Goal: Information Seeking & Learning: Learn about a topic

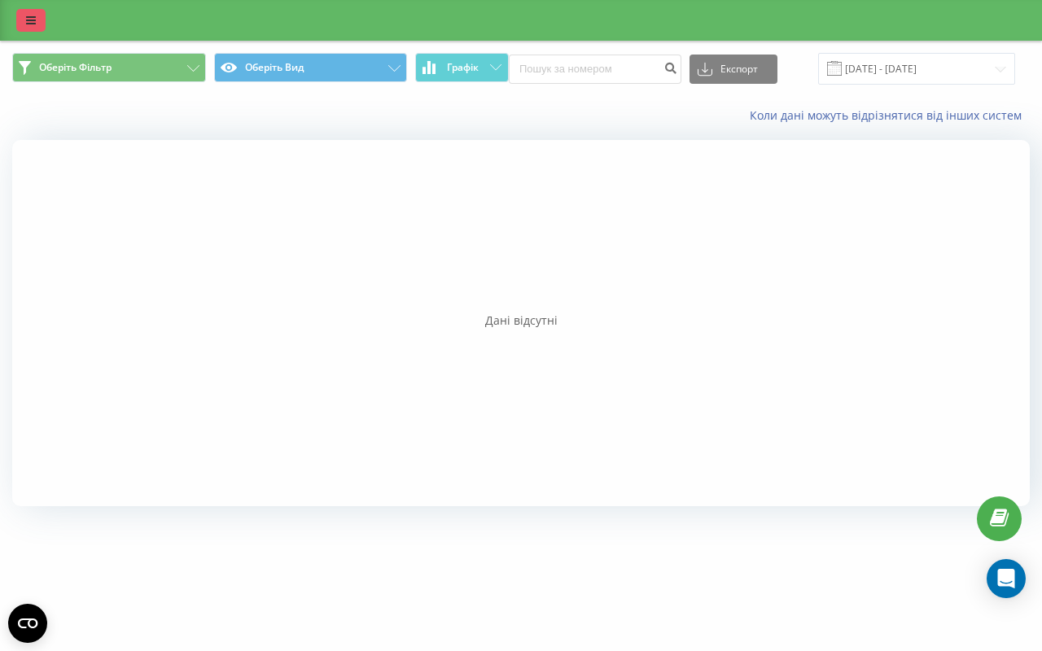
click at [27, 25] on icon at bounding box center [31, 20] width 10 height 11
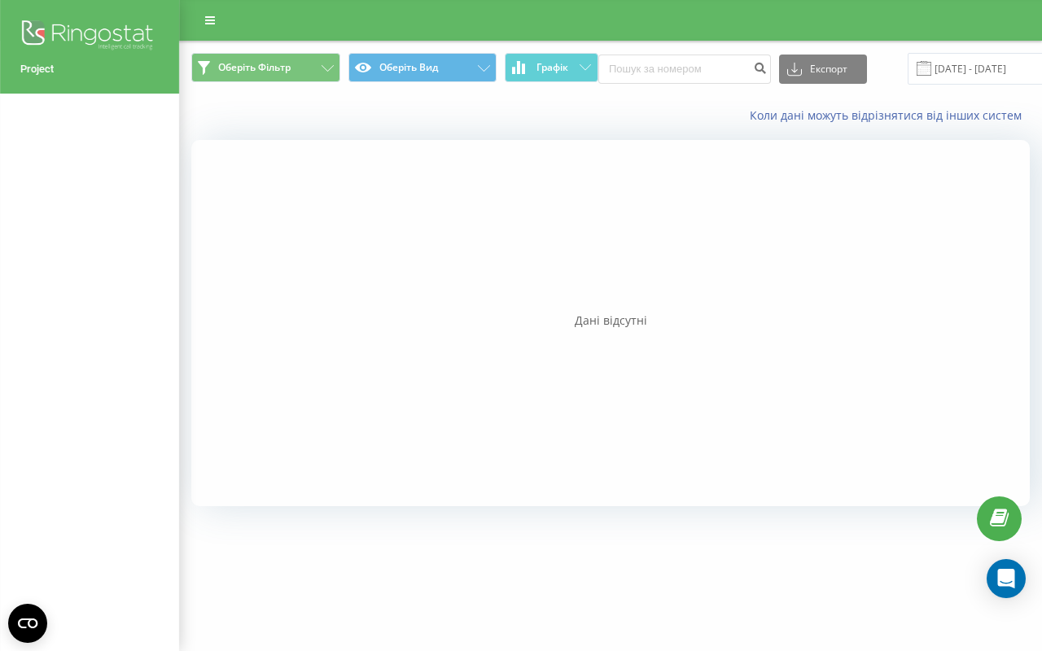
click at [221, 108] on div "Коли дані можуть відрізнятися вiд інших систем" at bounding box center [610, 115] width 861 height 39
click at [118, 151] on div "Project" at bounding box center [89, 325] width 179 height 651
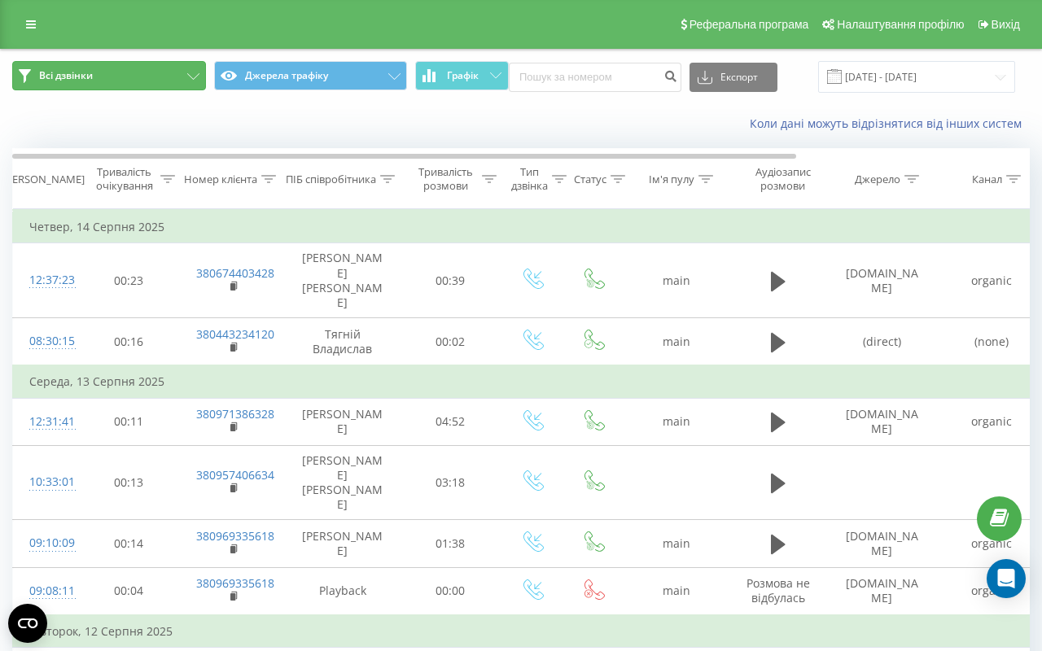
click at [185, 71] on button "Всі дзвінки" at bounding box center [109, 75] width 194 height 29
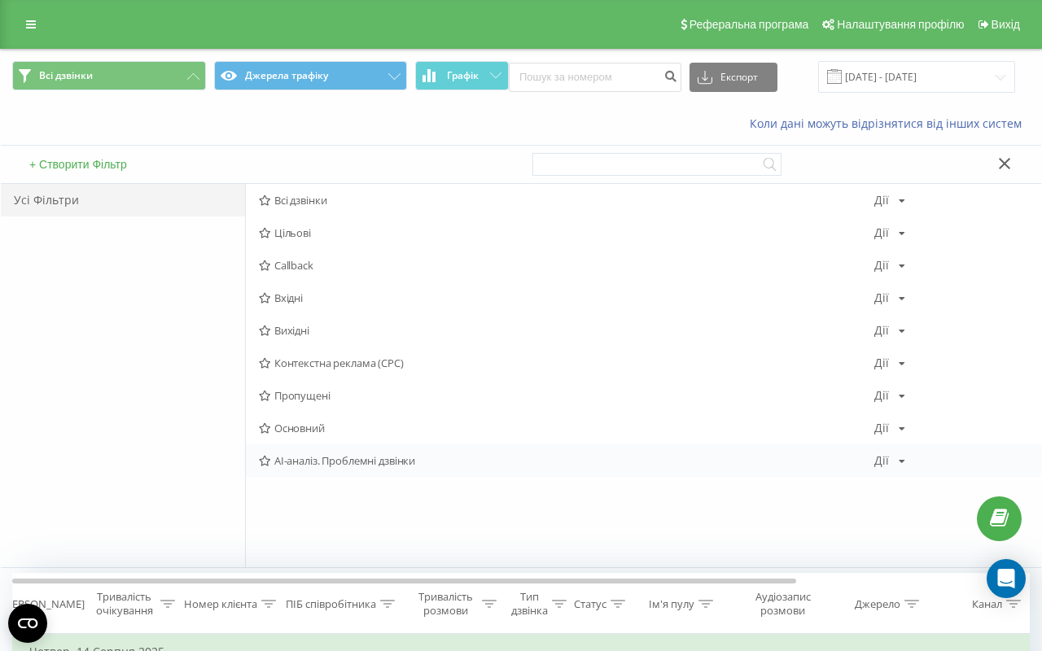
click at [340, 469] on div "AI-аналіз. Проблемні дзвінки Дії Редагувати Копіювати Видалити За замовчуванням…" at bounding box center [643, 461] width 795 height 33
click at [263, 462] on icon at bounding box center [265, 461] width 12 height 11
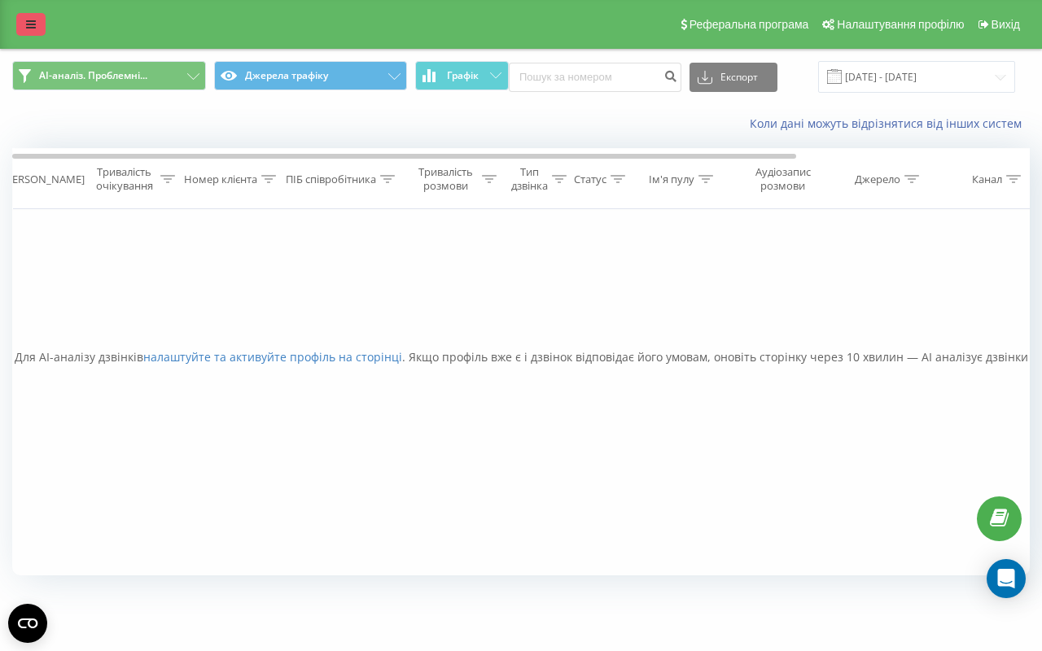
click at [37, 21] on link at bounding box center [30, 24] width 29 height 23
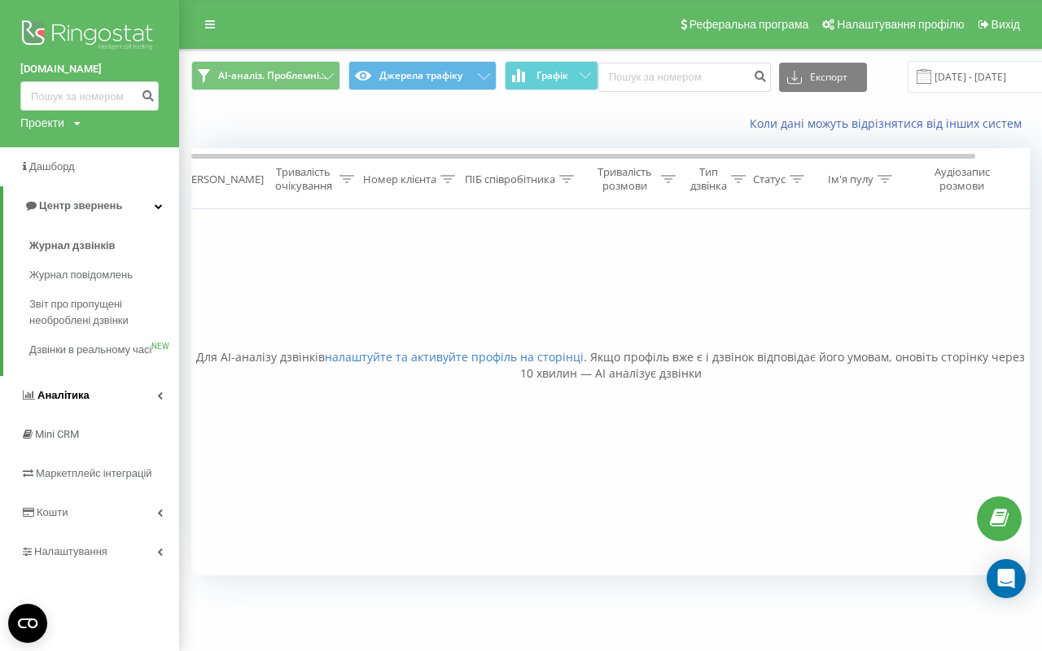
click at [93, 415] on link "Аналiтика" at bounding box center [89, 395] width 179 height 39
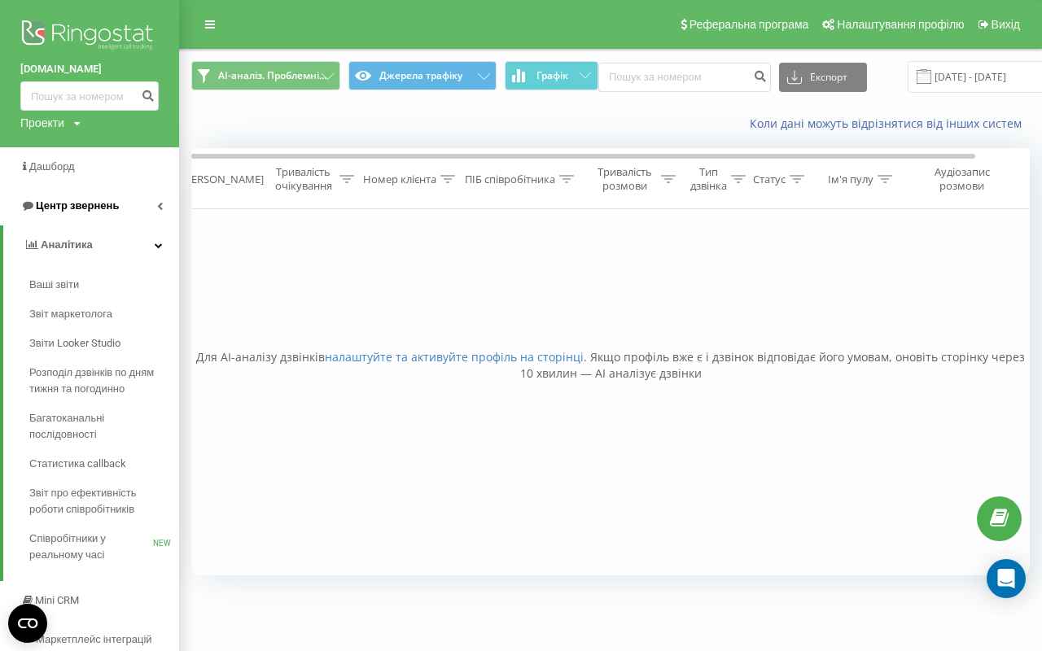
click at [85, 207] on span "Центр звернень" at bounding box center [77, 205] width 83 height 12
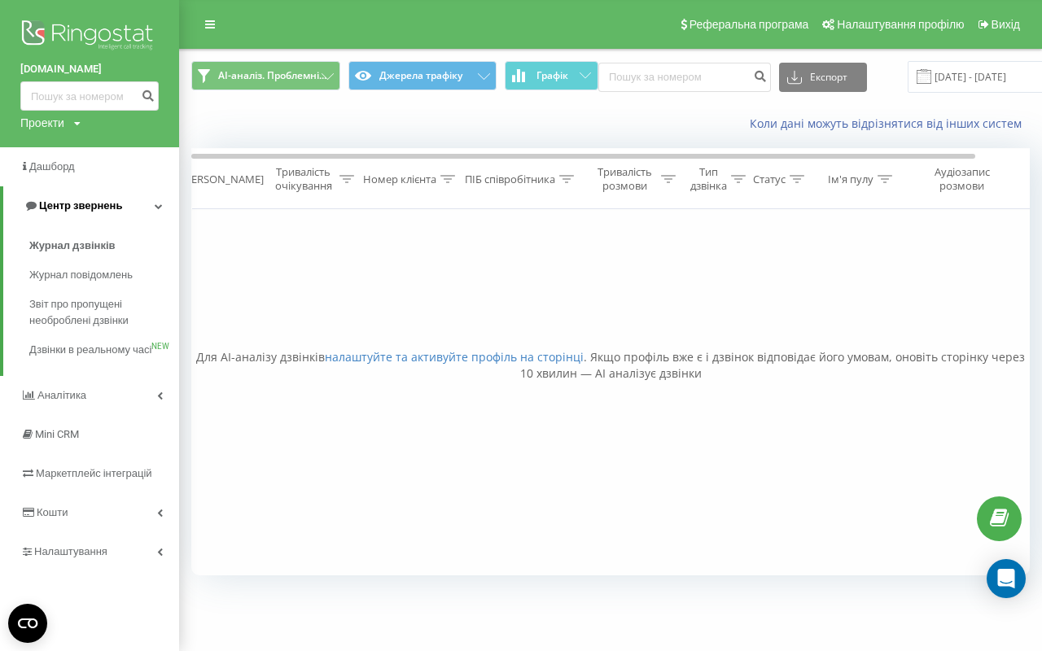
click at [156, 208] on icon at bounding box center [159, 206] width 8 height 8
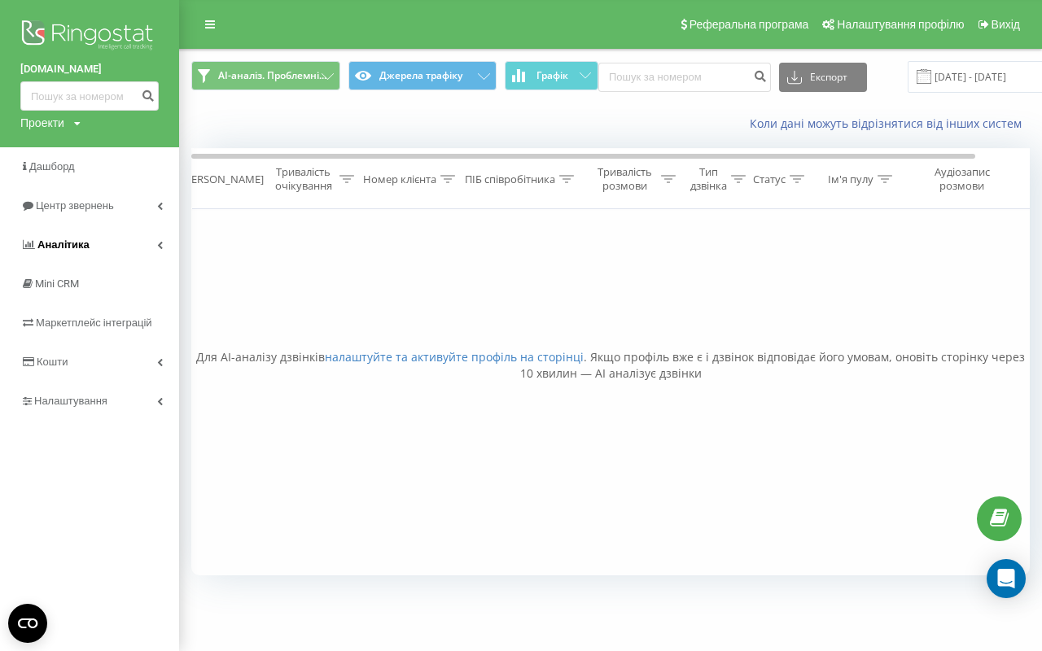
click at [110, 235] on link "Аналiтика" at bounding box center [89, 245] width 179 height 39
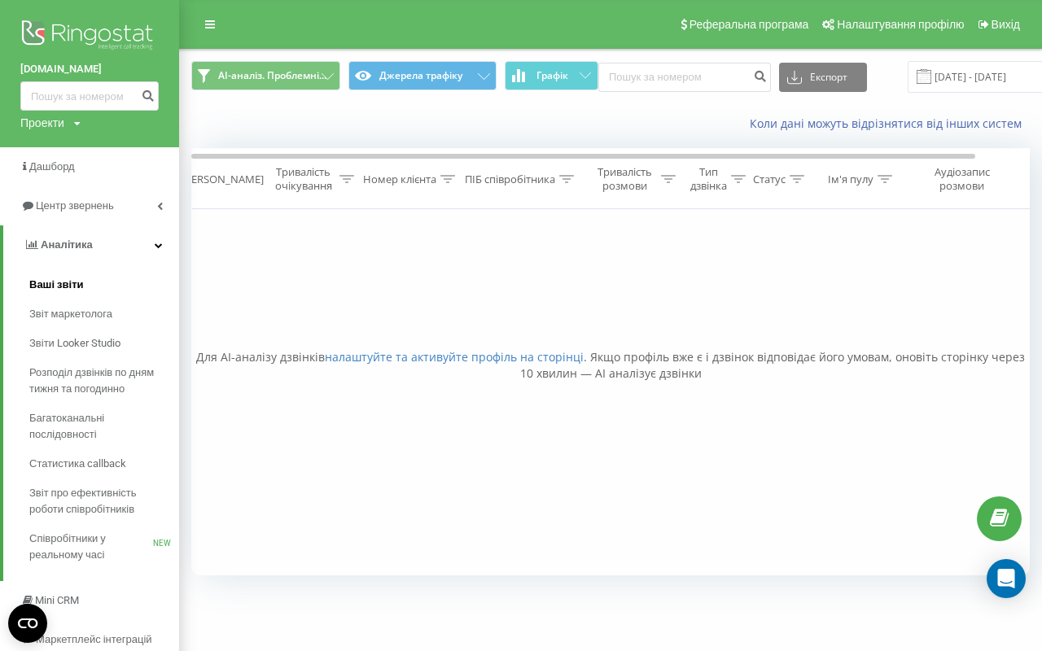
click at [109, 288] on link "Ваші звіти" at bounding box center [104, 284] width 150 height 29
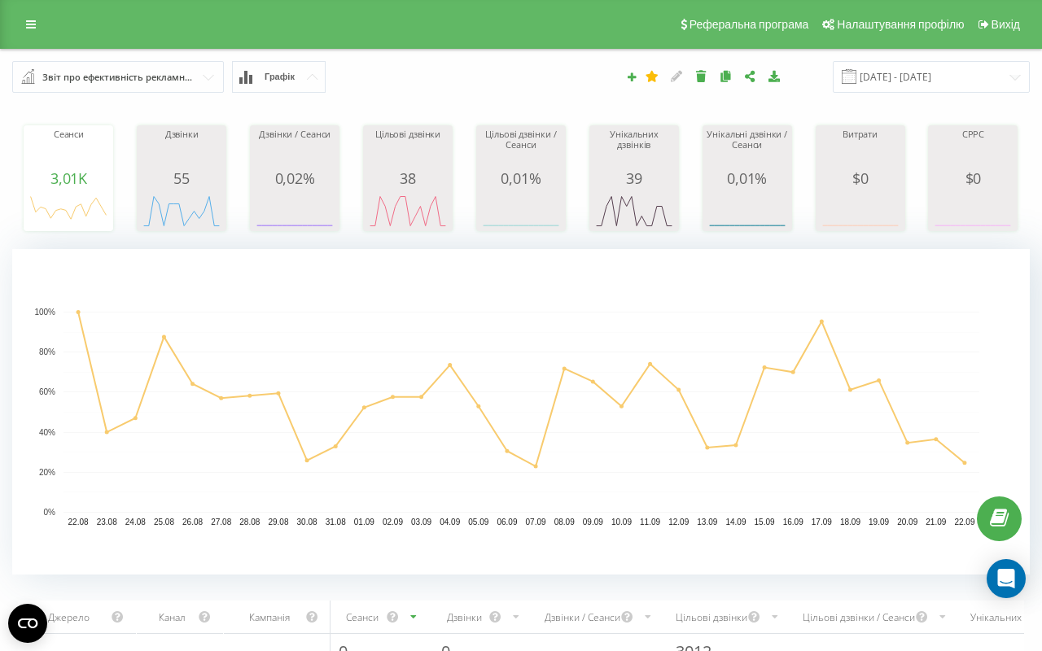
click at [137, 77] on div "Звіт про ефективність рекламних кампаній" at bounding box center [118, 77] width 153 height 18
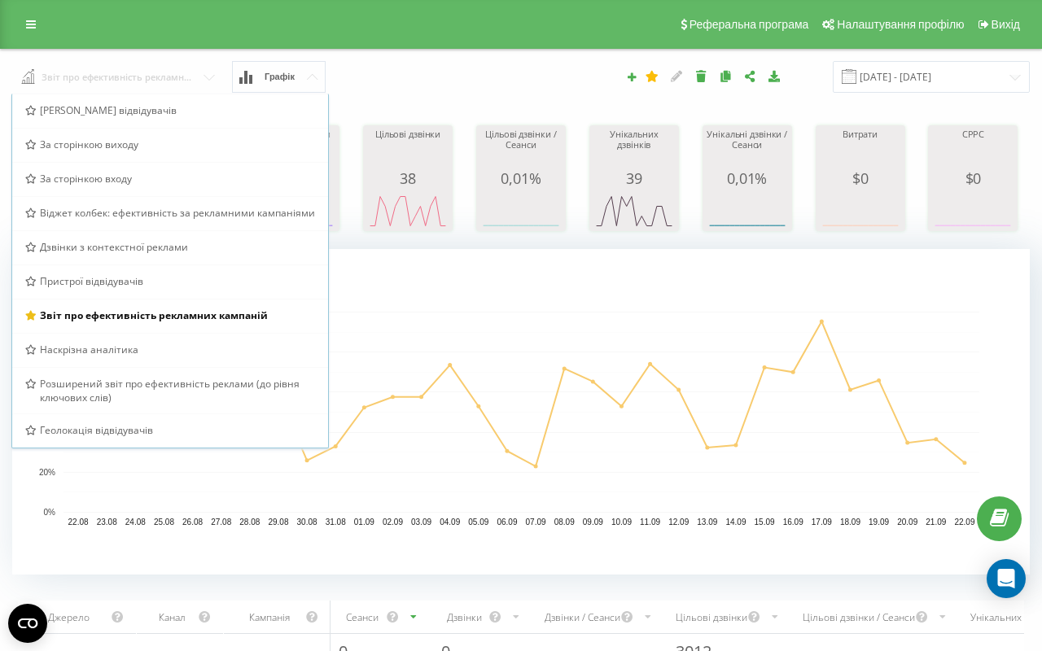
click at [135, 75] on input "text" at bounding box center [119, 75] width 212 height 29
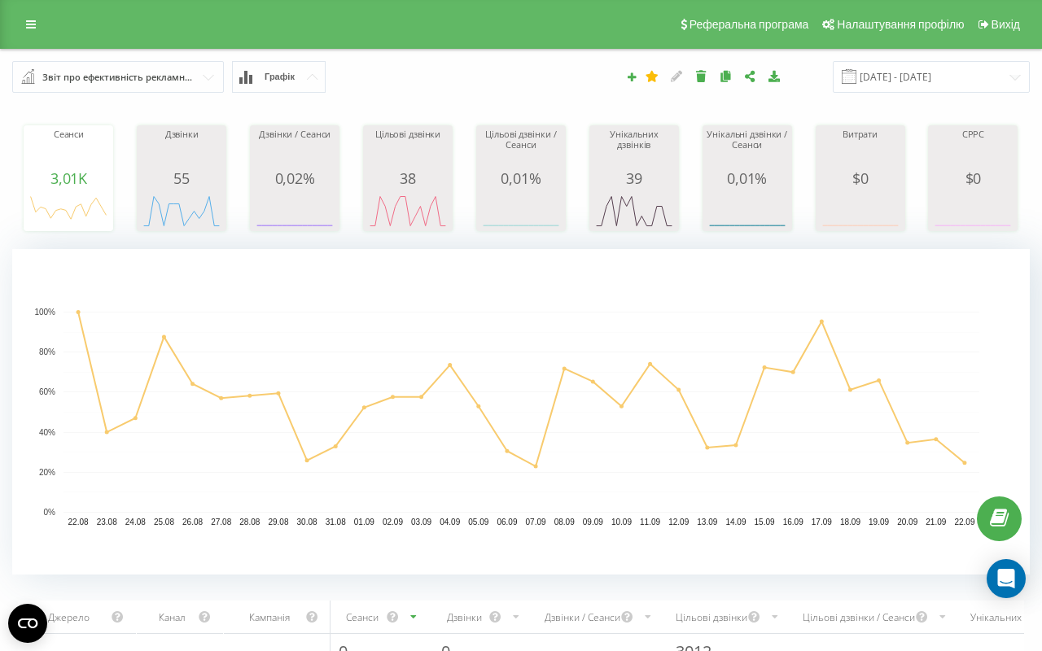
click at [391, 64] on div "[DATE] - [DATE]" at bounding box center [716, 77] width 651 height 32
click at [33, 28] on icon at bounding box center [31, 24] width 10 height 11
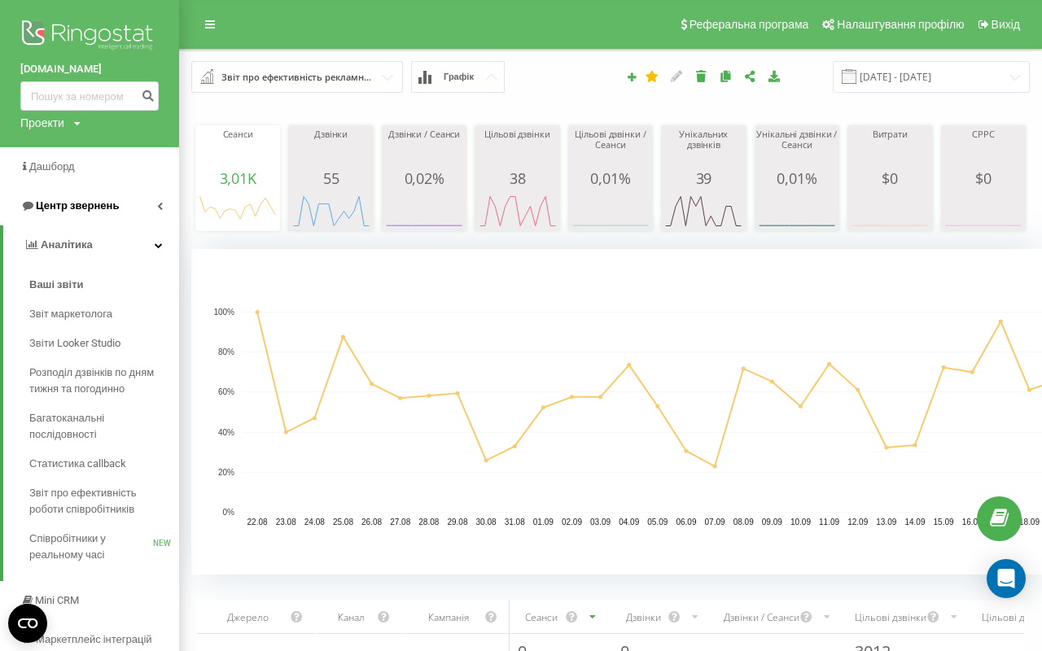
click at [94, 204] on span "Центр звернень" at bounding box center [77, 205] width 83 height 12
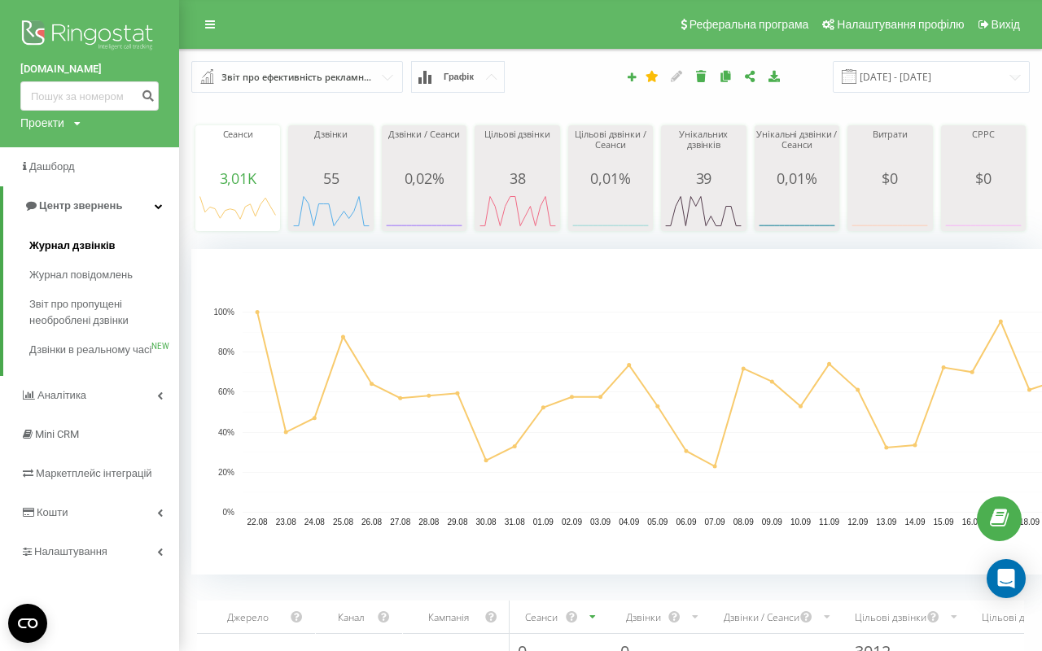
click at [105, 246] on span "Журнал дзвінків" at bounding box center [72, 246] width 86 height 16
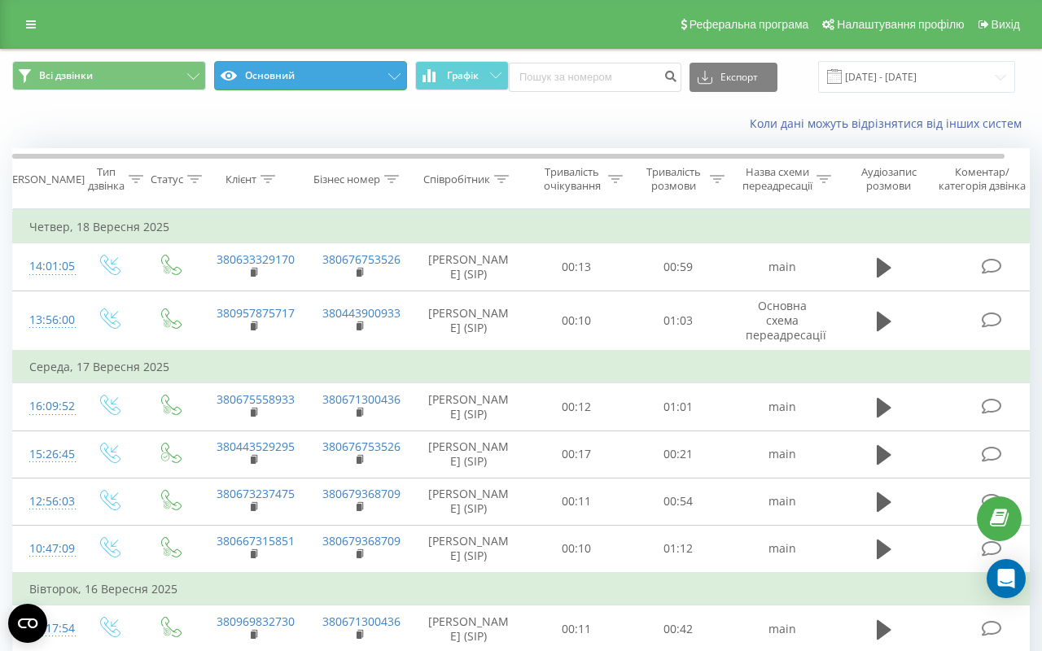
click at [297, 81] on button "Основний" at bounding box center [311, 75] width 194 height 29
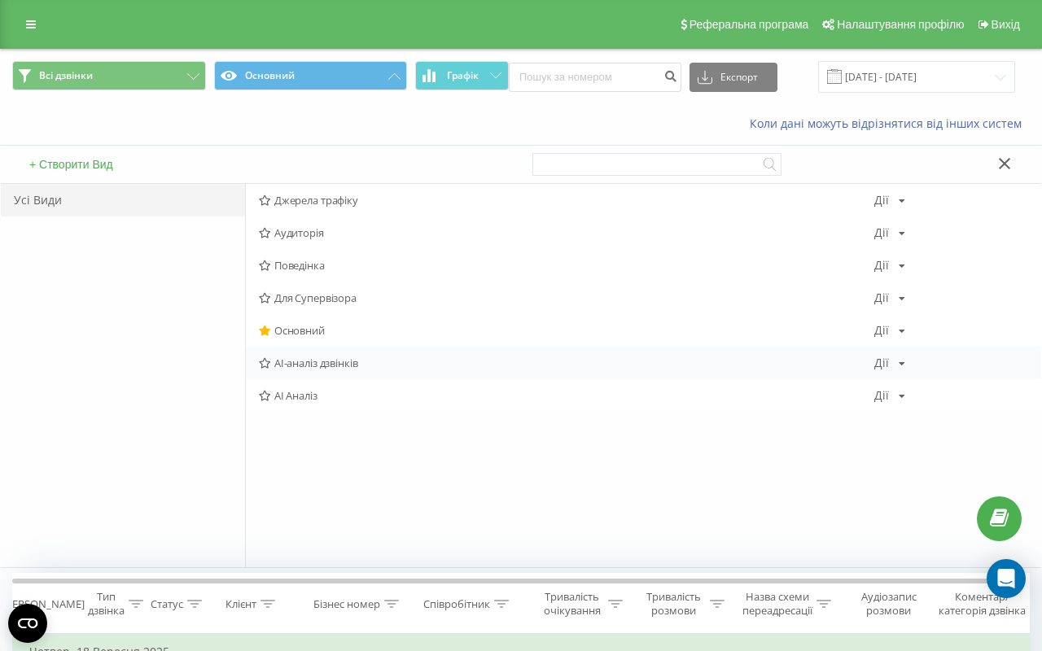
click at [305, 369] on span "AI-аналіз дзвінків" at bounding box center [567, 362] width 616 height 11
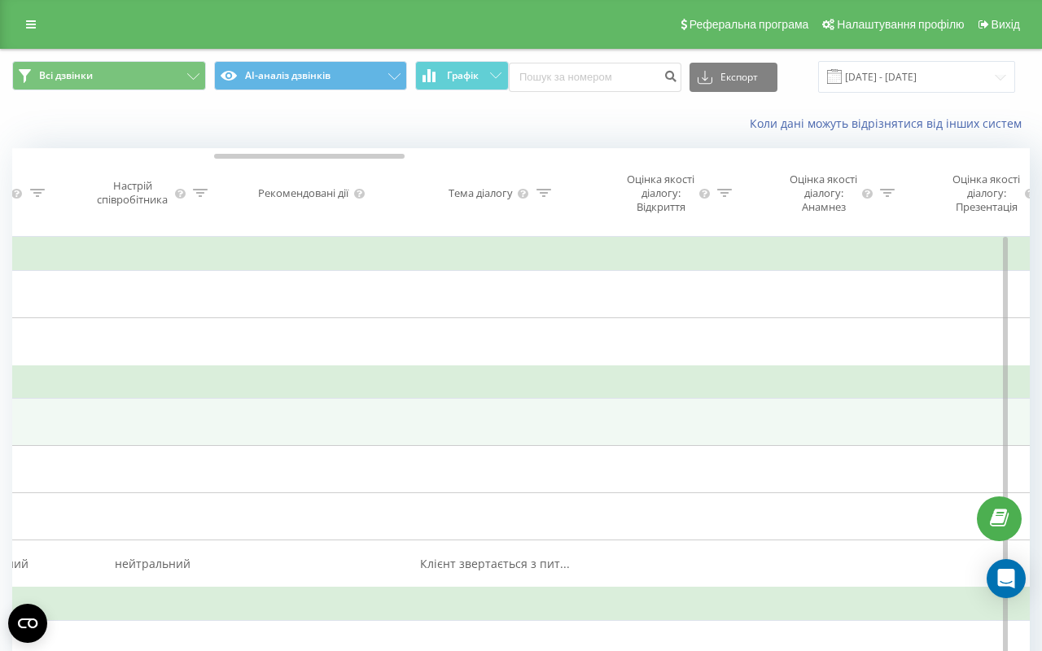
scroll to position [0, 1237]
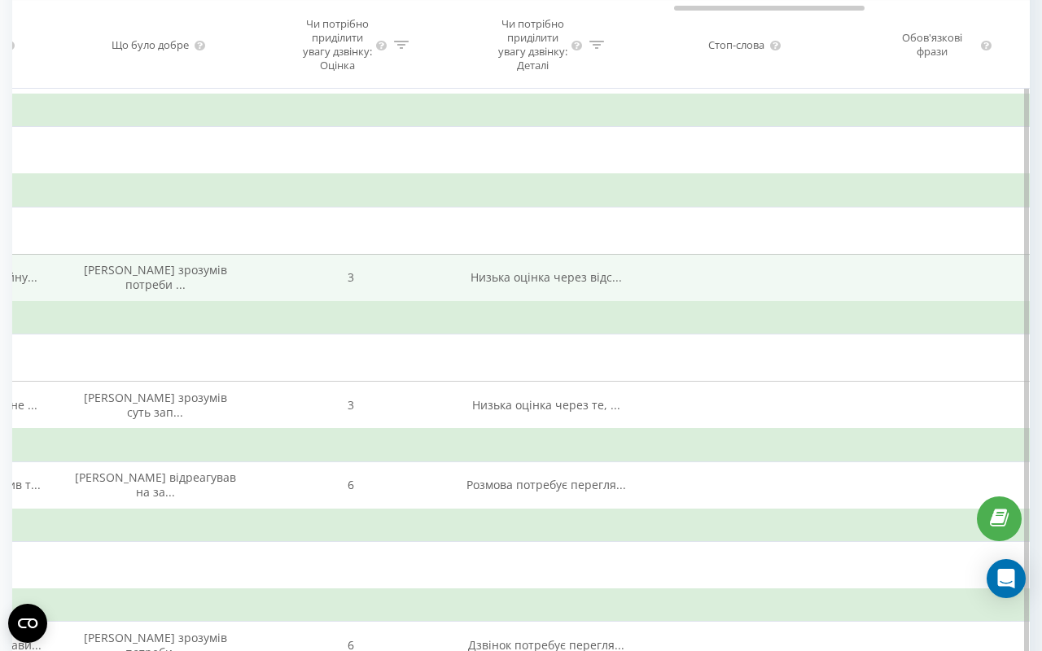
click at [480, 285] on span "Низька оцінка через відс..." at bounding box center [546, 276] width 151 height 15
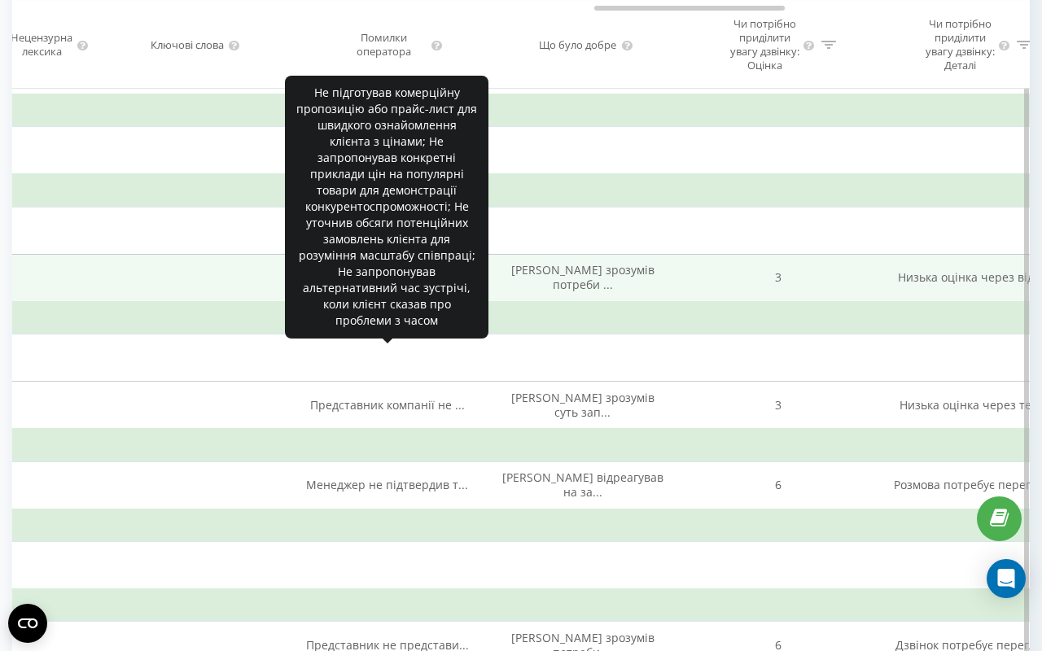
click at [346, 285] on span "Не підготував комерційну..." at bounding box center [387, 276] width 156 height 15
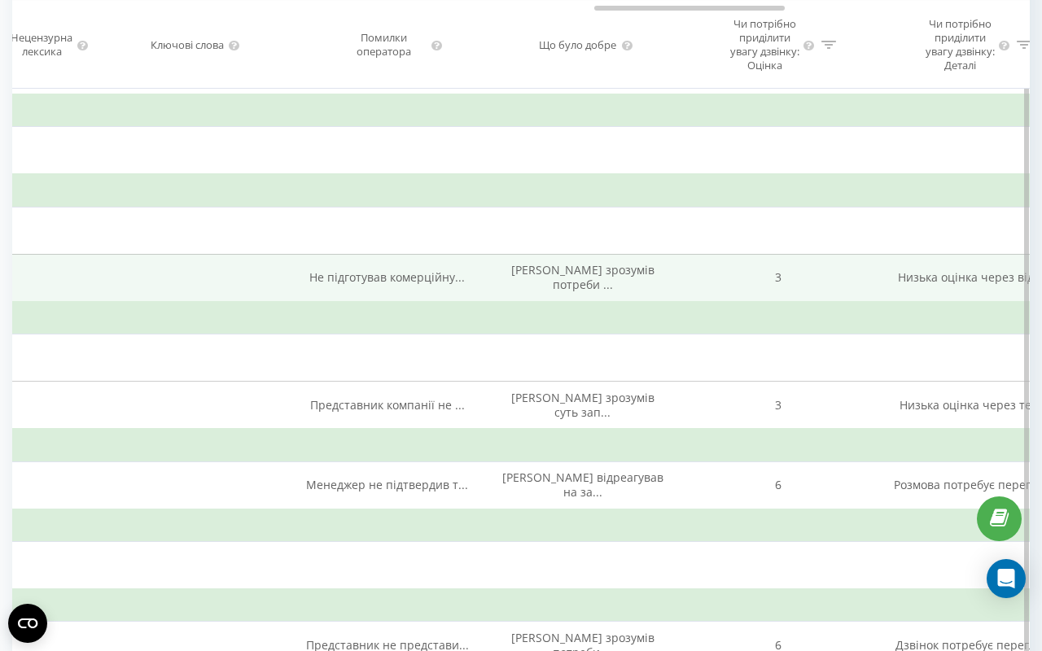
click at [344, 285] on span "Не підготував комерційну..." at bounding box center [387, 276] width 156 height 15
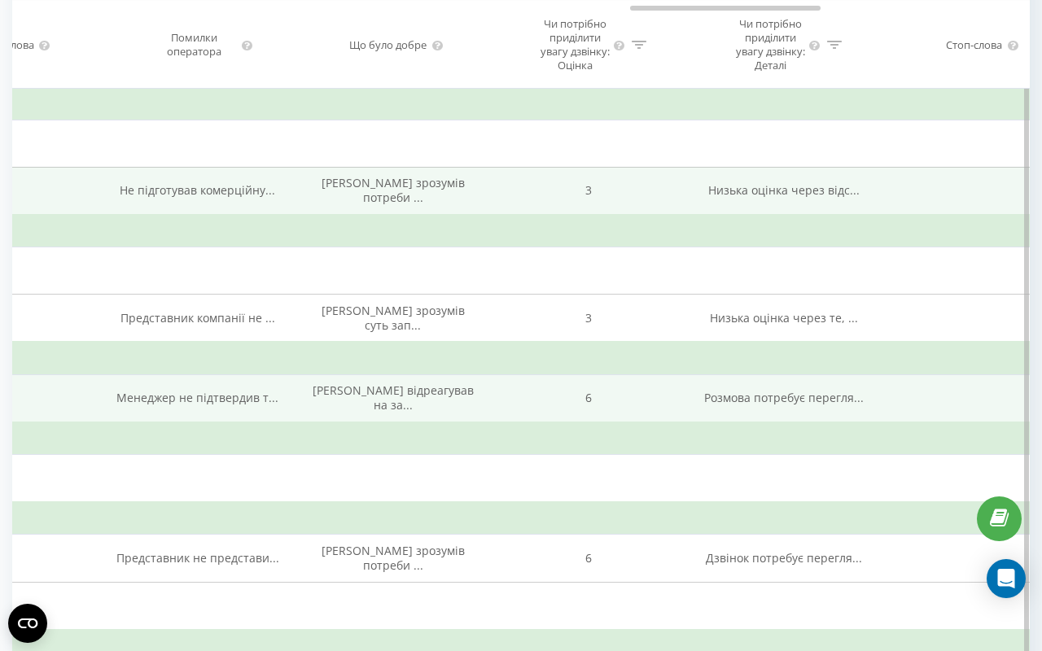
click at [767, 423] on td "Розмова потребує перегля..." at bounding box center [783, 399] width 195 height 48
click at [213, 405] on span "Менеджер не підтвердив т..." at bounding box center [197, 397] width 162 height 15
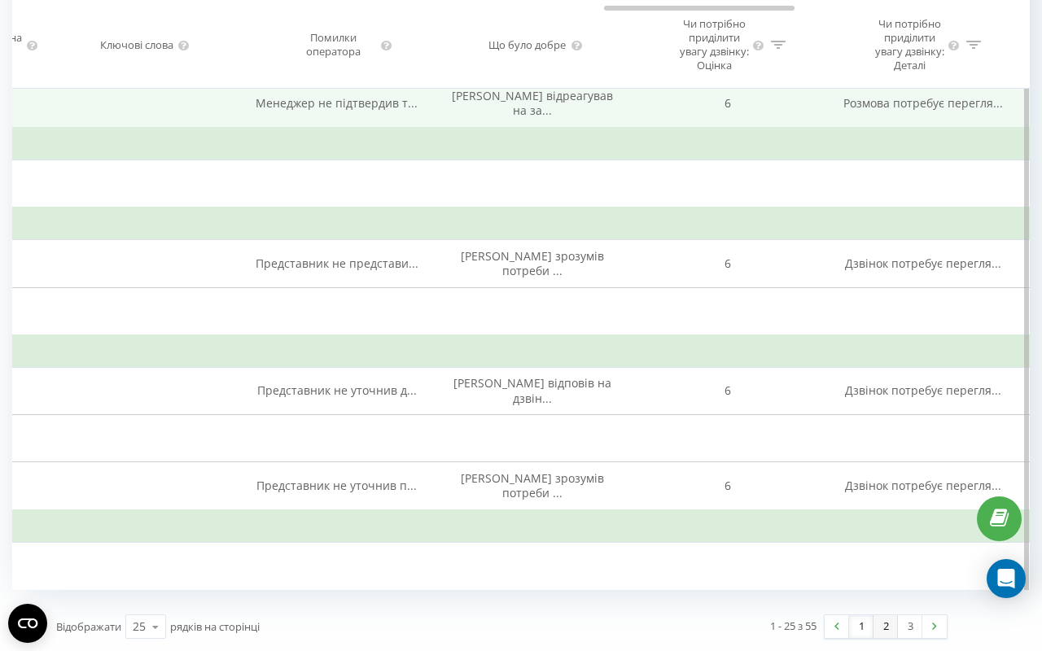
click at [887, 630] on link "2" at bounding box center [886, 627] width 24 height 23
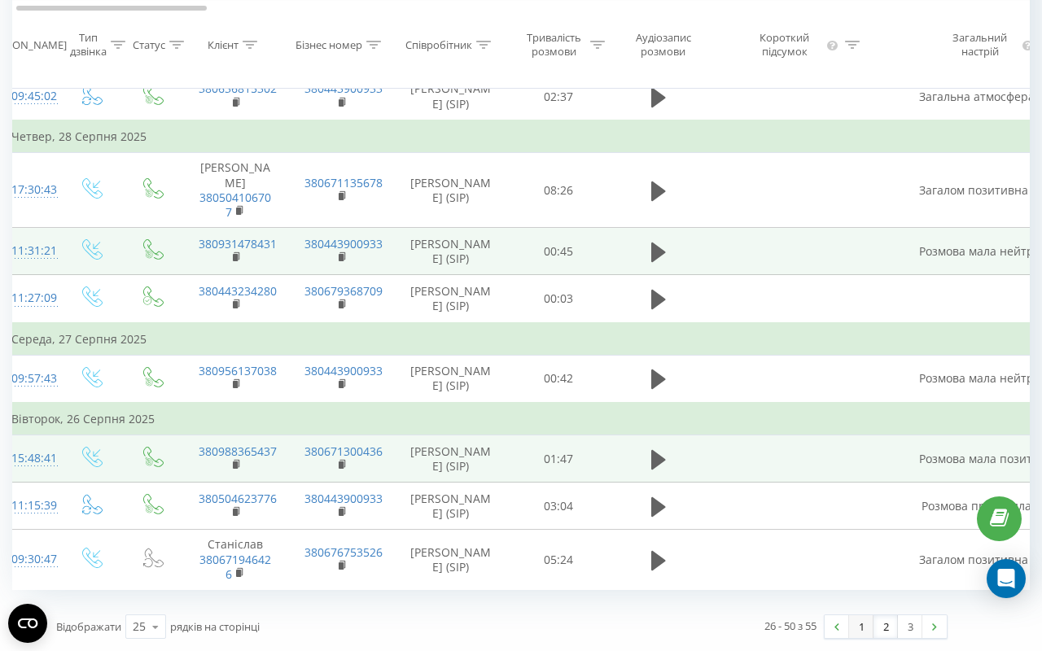
click at [856, 627] on link "1" at bounding box center [861, 627] width 24 height 23
